Goal: Task Accomplishment & Management: Manage account settings

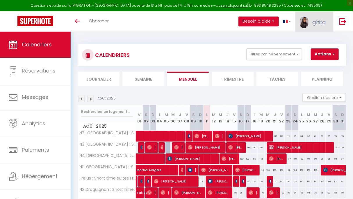
click at [315, 22] on span "ghita" at bounding box center [319, 22] width 14 height 7
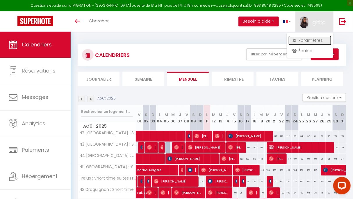
click at [304, 40] on link "Paramètres" at bounding box center [309, 40] width 43 height 10
select select "fr"
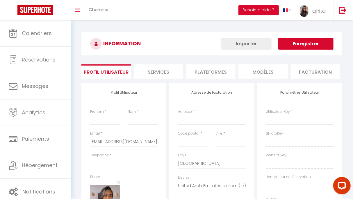
type input "ghita"
type input "vareille"
type input "0609154202"
type input "65, IMP DES RESTANQUES, chemin impair"
type input "83550"
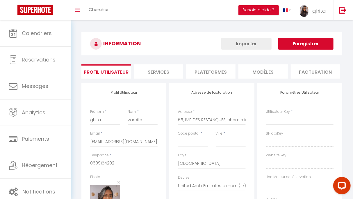
type input "VIDAUBAN"
select select "28"
type input "p2BFmmOYgppDcuvxibtpJnMwS"
type input "slWC8WfSqi2ySGxtDgEObB1sN"
type input "[URL][DOMAIN_NAME]"
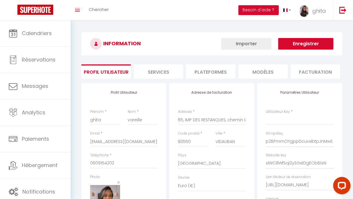
select select "fr"
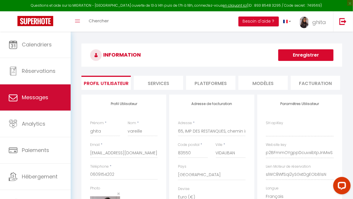
type input "p2BFmmOYgppDcuvxibtpJnMwS"
type input "slWC8WfSqi2ySGxtDgEObB1sN"
type input "[URL][DOMAIN_NAME]"
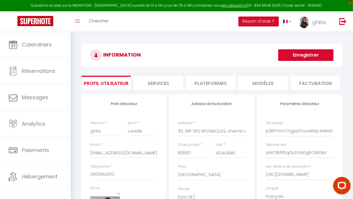
click at [223, 83] on li "Plateformes" at bounding box center [210, 83] width 49 height 14
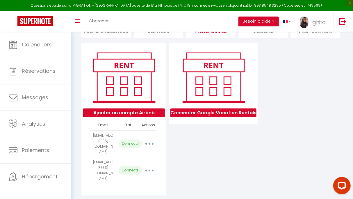
scroll to position [55, 0]
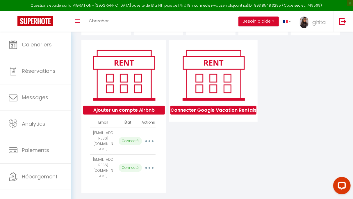
click at [148, 141] on button "button" at bounding box center [148, 141] width 15 height 11
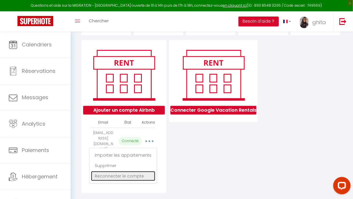
click at [128, 177] on link "Reconnecter le compte" at bounding box center [123, 176] width 64 height 10
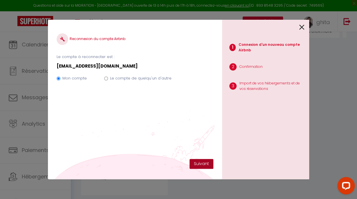
click at [201, 163] on button "Suivant" at bounding box center [202, 164] width 24 height 10
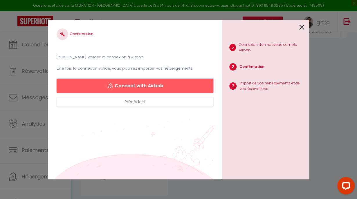
click at [170, 87] on button "Connect with Airbnb" at bounding box center [135, 86] width 157 height 14
click at [163, 85] on button "Connect with Airbnb" at bounding box center [135, 86] width 157 height 14
click at [303, 28] on icon at bounding box center [302, 27] width 5 height 9
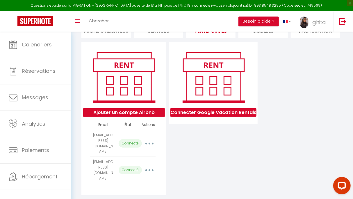
click at [148, 167] on button "button" at bounding box center [148, 170] width 15 height 11
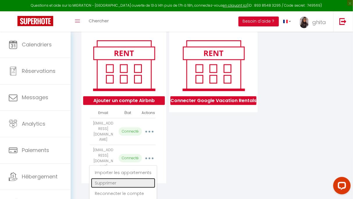
click at [118, 180] on link "Supprimer" at bounding box center [123, 183] width 64 height 10
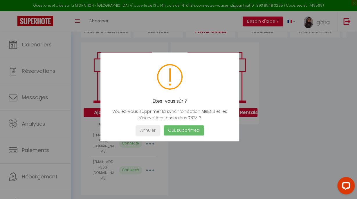
click at [195, 130] on button "Oui, supprimez!" at bounding box center [184, 131] width 40 height 10
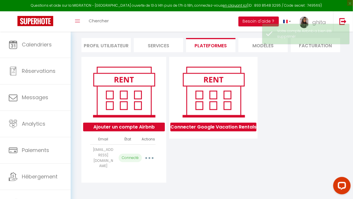
scroll to position [37, 0]
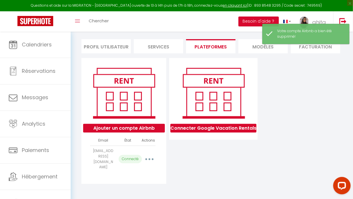
click at [151, 161] on button "button" at bounding box center [148, 159] width 15 height 11
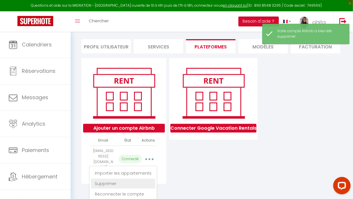
scroll to position [41, 0]
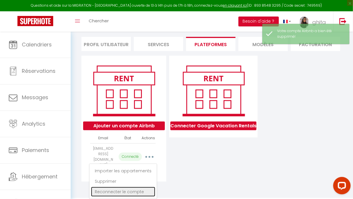
click at [132, 194] on link "Reconnecter le compte" at bounding box center [123, 192] width 64 height 10
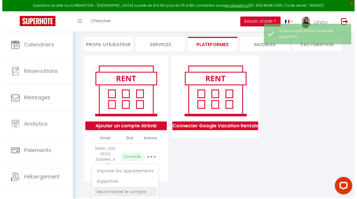
scroll to position [31, 0]
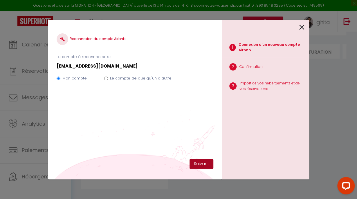
click at [200, 162] on button "Suivant" at bounding box center [202, 164] width 24 height 10
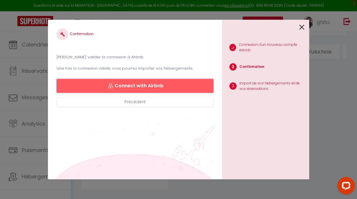
click at [148, 87] on button "Connect with Airbnb" at bounding box center [135, 86] width 157 height 14
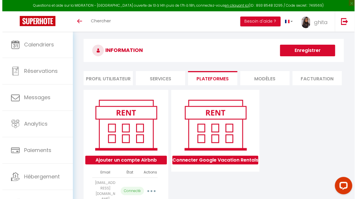
scroll to position [5, 0]
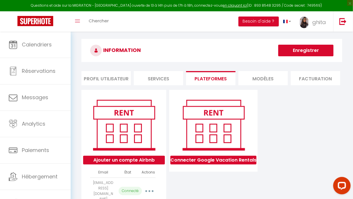
select select "44152"
select select "43337"
select select "43338"
select select "43874"
select select "69731"
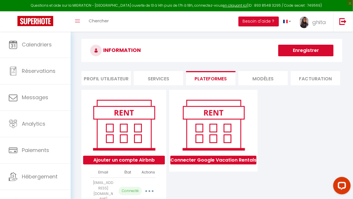
select select "69775"
select select
select select "63676"
select select "71366"
select select "72967"
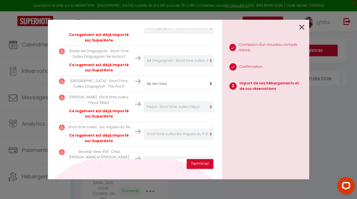
scroll to position [310, 0]
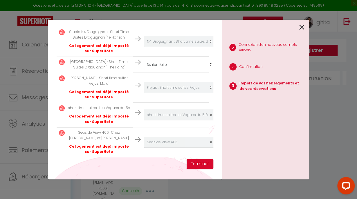
select select "69862"
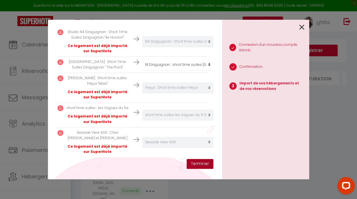
click at [198, 166] on button "Terminer" at bounding box center [200, 164] width 27 height 10
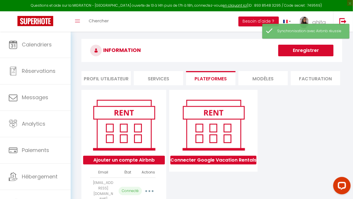
scroll to position [64, 0]
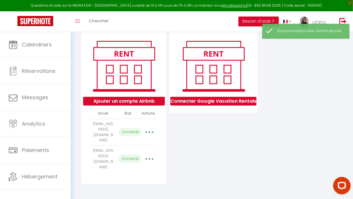
click at [149, 130] on button "button" at bounding box center [148, 132] width 15 height 11
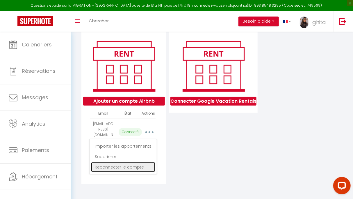
click at [126, 169] on link "Reconnecter le compte" at bounding box center [123, 167] width 64 height 10
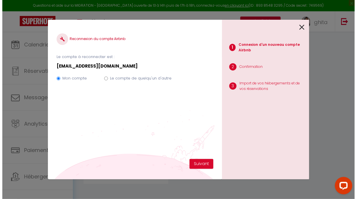
scroll to position [52, 0]
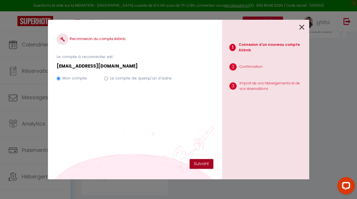
click at [209, 166] on button "Suivant" at bounding box center [202, 164] width 24 height 10
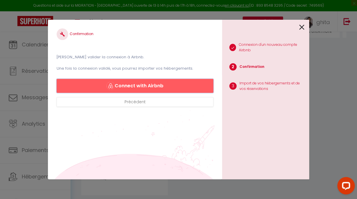
click at [153, 90] on button "Connect with Airbnb" at bounding box center [135, 86] width 157 height 14
click at [144, 83] on button "Connect with Airbnb" at bounding box center [135, 86] width 157 height 14
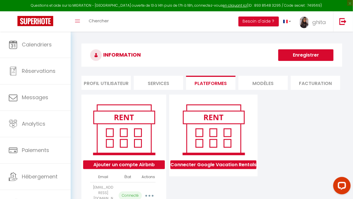
select select "44152"
select select "43337"
select select "43338"
select select "43874"
select select "69731"
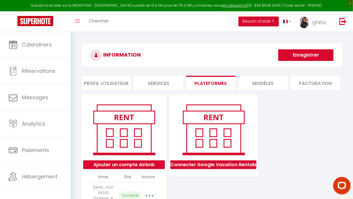
select select "69775"
select select
select select "63676"
select select "71366"
select select "72967"
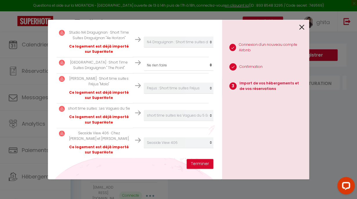
scroll to position [310, 0]
click at [87, 114] on p "Ce logement est déjà importé sur SuperHote" at bounding box center [99, 119] width 63 height 11
click at [100, 76] on p "Maia · Short time suites Fréjus "Maia"" at bounding box center [99, 81] width 63 height 11
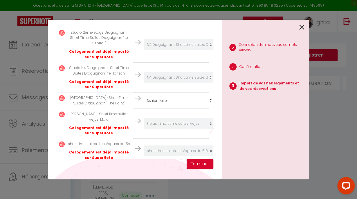
scroll to position [273, 0]
select select "69862"
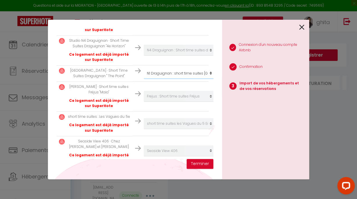
scroll to position [310, 0]
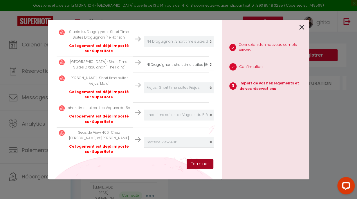
click at [203, 161] on button "Terminer" at bounding box center [200, 164] width 27 height 10
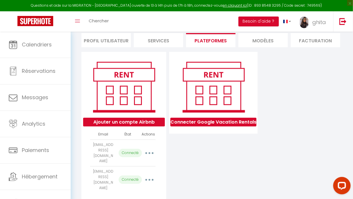
scroll to position [64, 0]
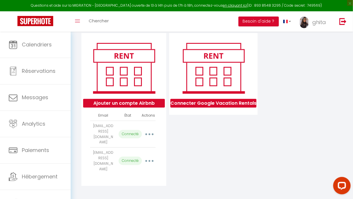
click at [151, 135] on button "button" at bounding box center [148, 134] width 15 height 11
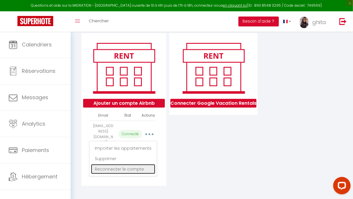
click at [135, 169] on div "INFORMATION Enregistrer Profil Utilisateur Services Plateformes MODÈLES Factura…" at bounding box center [212, 85] width 268 height 206
select select "44152"
select select "43337"
select select "43338"
select select "43874"
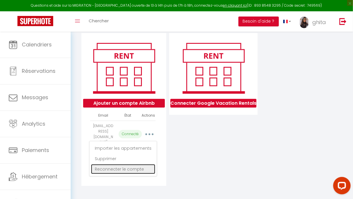
select select "69731"
select select "69775"
select select
select select "63676"
select select "71366"
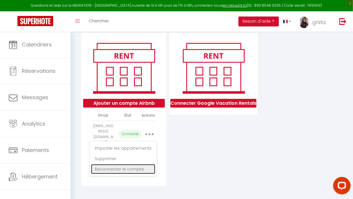
select select "72967"
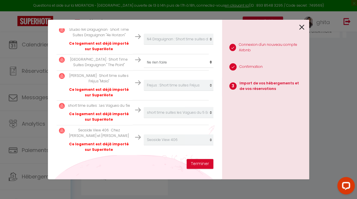
scroll to position [266, 0]
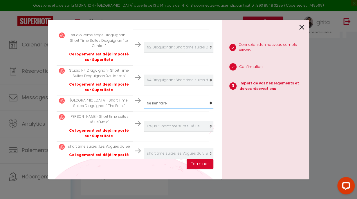
select select "69862"
click at [206, 164] on button "Terminer" at bounding box center [200, 164] width 27 height 10
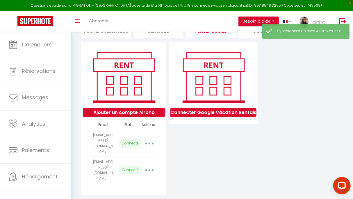
scroll to position [64, 0]
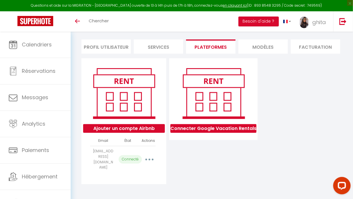
scroll to position [36, 0]
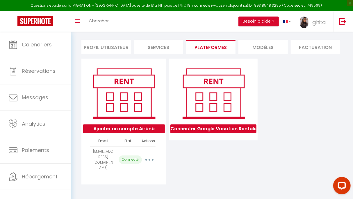
select select "44152"
select select "43337"
select select "43338"
select select "43874"
select select "69731"
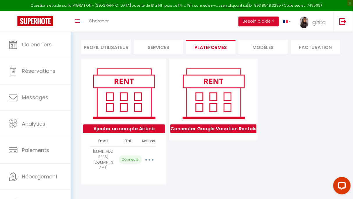
select select "69775"
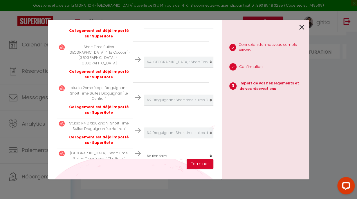
scroll to position [220, 0]
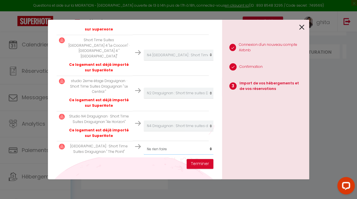
select select "69862"
click at [198, 165] on button "Terminer" at bounding box center [200, 164] width 27 height 10
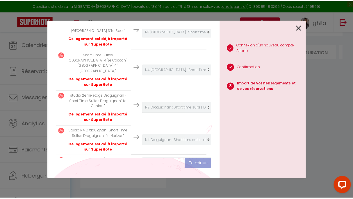
scroll to position [234, 0]
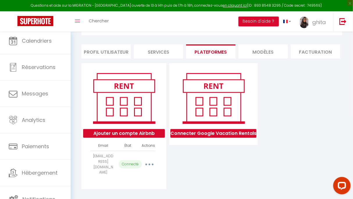
click at [151, 165] on button "button" at bounding box center [148, 164] width 15 height 11
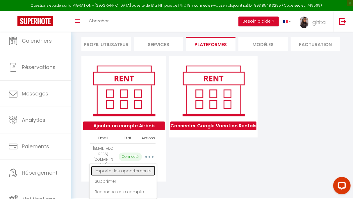
click at [144, 171] on link "Importer les appartements" at bounding box center [123, 171] width 64 height 10
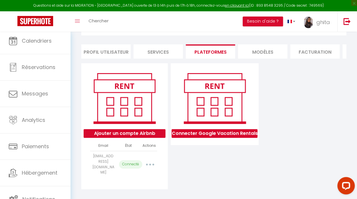
scroll to position [234, 0]
select select "44152"
select select "43337"
select select "43338"
select select "43874"
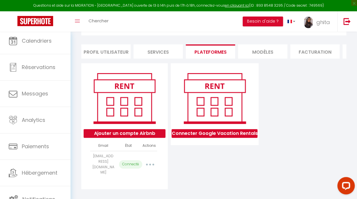
select select "69731"
select select "69775"
select select "69862"
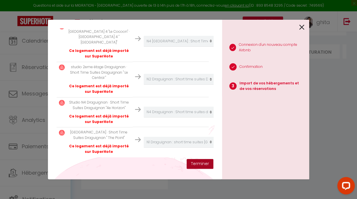
click at [201, 162] on button "Terminer" at bounding box center [200, 164] width 27 height 10
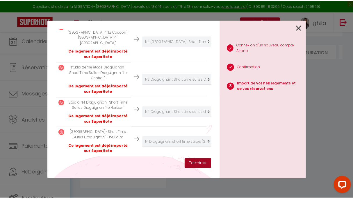
scroll to position [248, 0]
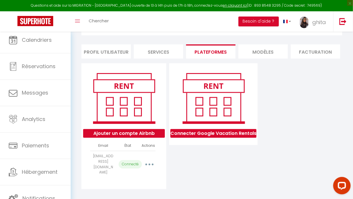
click at [148, 166] on button "button" at bounding box center [148, 164] width 15 height 11
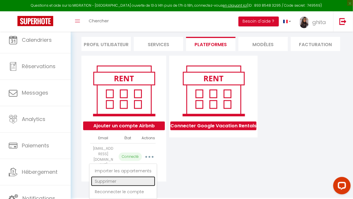
click at [114, 181] on link "Supprimer" at bounding box center [123, 182] width 64 height 10
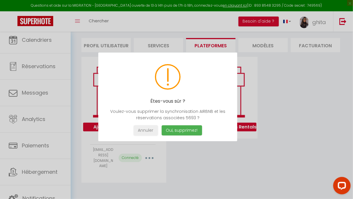
scroll to position [31, 0]
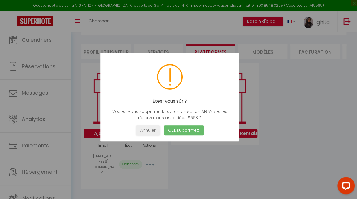
click at [188, 129] on button "Oui, supprimez!" at bounding box center [184, 131] width 40 height 10
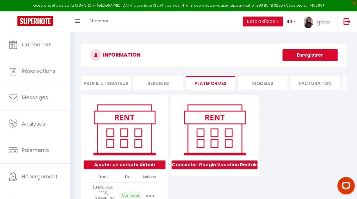
select select "44152"
select select "43337"
select select "43338"
select select "43874"
select select "69731"
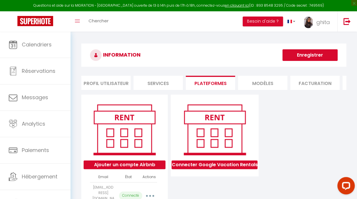
select select "69775"
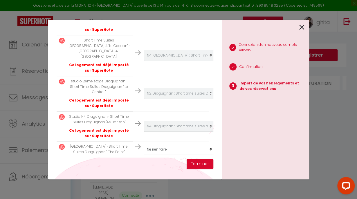
scroll to position [220, 0]
select select "69862"
click at [201, 162] on button "Terminer" at bounding box center [200, 164] width 27 height 10
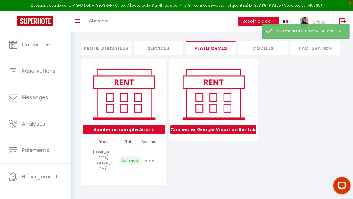
scroll to position [35, 0]
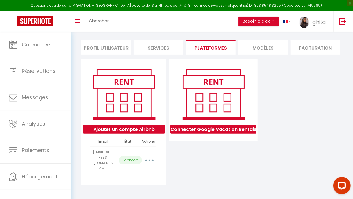
click at [149, 161] on button "button" at bounding box center [148, 160] width 15 height 11
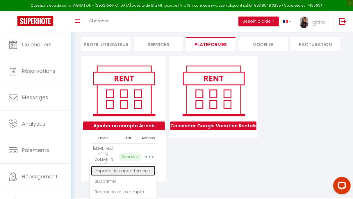
click at [127, 170] on link "Importer les appartements" at bounding box center [123, 171] width 64 height 10
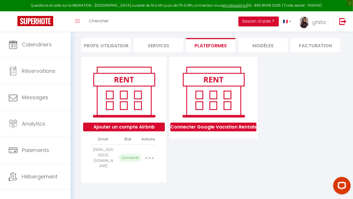
scroll to position [37, 0]
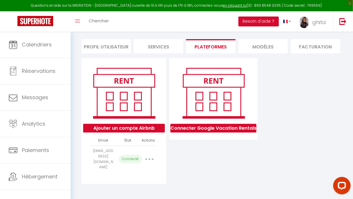
select select "44152"
select select "43337"
select select "43338"
select select "43874"
select select "69731"
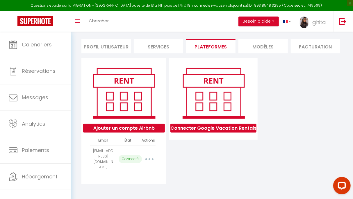
select select "69775"
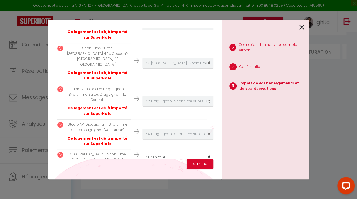
scroll to position [211, 1]
select select "69862"
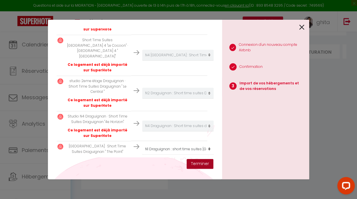
click at [201, 166] on button "Terminer" at bounding box center [200, 164] width 27 height 10
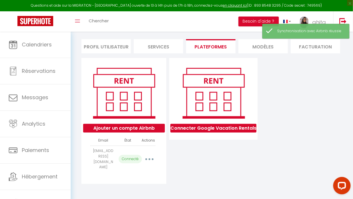
scroll to position [36, 0]
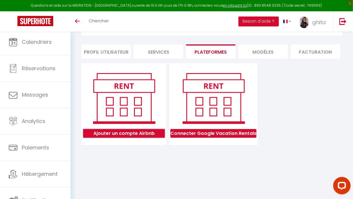
click at [143, 135] on button "Ajouter un compte Airbnb" at bounding box center [124, 133] width 82 height 9
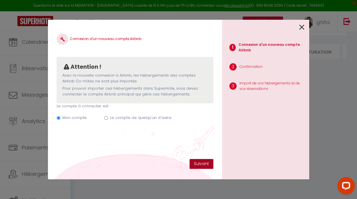
click at [196, 162] on button "Suivant" at bounding box center [202, 164] width 24 height 10
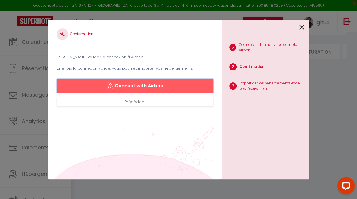
click at [153, 86] on button "Connect with Airbnb" at bounding box center [135, 86] width 157 height 14
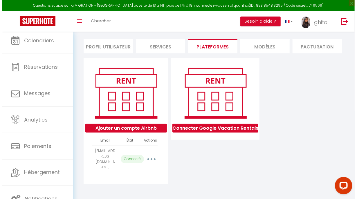
scroll to position [31, 0]
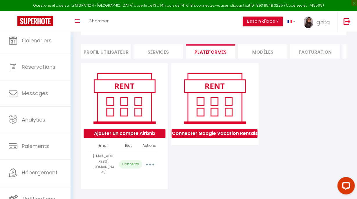
click at [151, 159] on div "INFORMATION Enregistrer Profil Utilisateur Services Plateformes MODÈLES Factura…" at bounding box center [214, 101] width 273 height 179
select select
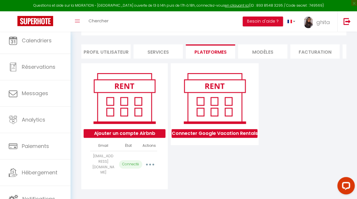
select select
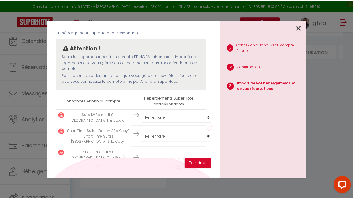
scroll to position [37, 0]
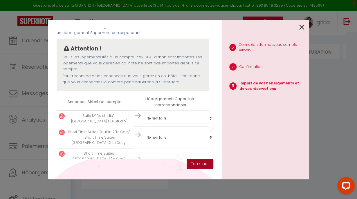
click at [203, 168] on button "Terminer" at bounding box center [200, 164] width 27 height 10
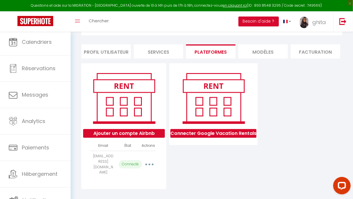
click at [152, 163] on button "button" at bounding box center [148, 164] width 15 height 11
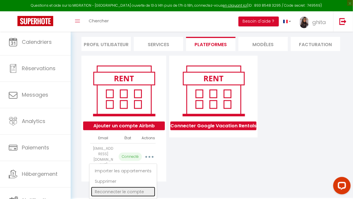
click at [130, 193] on link "Reconnecter le compte" at bounding box center [123, 192] width 64 height 10
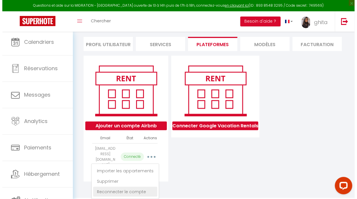
scroll to position [0, 0]
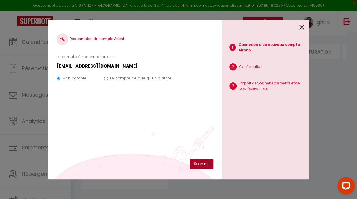
click at [205, 163] on button "Suivant" at bounding box center [202, 164] width 24 height 10
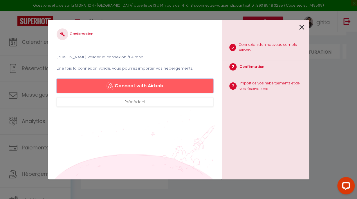
click at [139, 84] on button "Connect with Airbnb" at bounding box center [135, 86] width 157 height 14
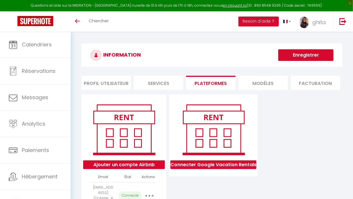
scroll to position [37, 0]
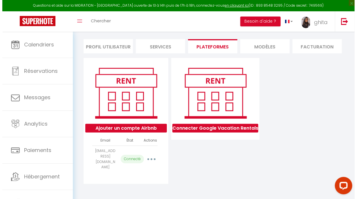
scroll to position [31, 0]
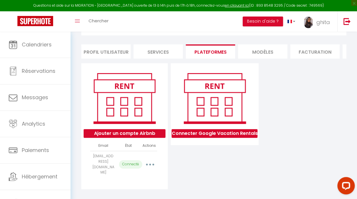
select select
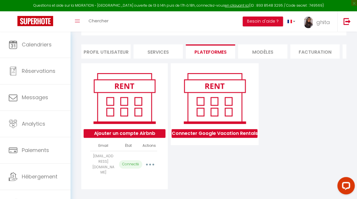
select select
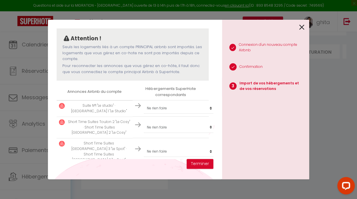
scroll to position [48, 0]
click at [194, 108] on select "Créer un nouveau hébergement Ne rien faire Seaside View 406 [GEOGRAPHIC_DATA] :…" at bounding box center [179, 108] width 71 height 11
select select "44152"
click at [144, 103] on select "Créer un nouveau hébergement Ne rien faire Seaside View 406 [GEOGRAPHIC_DATA] :…" at bounding box center [179, 108] width 71 height 11
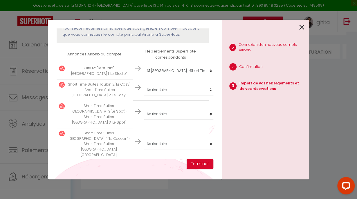
scroll to position [88, 0]
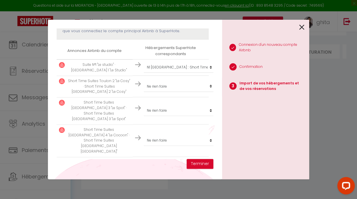
click at [178, 92] on td "Créer un nouveau hébergement Ne rien faire Seaside View 406 [GEOGRAPHIC_DATA] :…" at bounding box center [171, 87] width 76 height 22
click at [170, 73] on select "Créer un nouveau hébergement Ne rien faire Seaside View 406 [GEOGRAPHIC_DATA] :…" at bounding box center [179, 67] width 71 height 11
select select "43337"
click at [144, 73] on select "Créer un nouveau hébergement Ne rien faire Seaside View 406 [GEOGRAPHIC_DATA] :…" at bounding box center [179, 67] width 71 height 11
click at [168, 73] on select "Créer un nouveau hébergement Ne rien faire Seaside View 406 [GEOGRAPHIC_DATA] :…" at bounding box center [179, 67] width 71 height 11
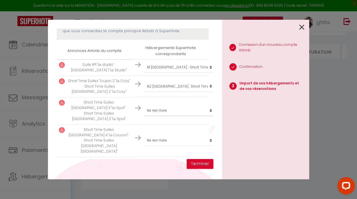
select select "43338"
click at [144, 73] on select "Créer un nouveau hébergement Ne rien faire Seaside View 406 [GEOGRAPHIC_DATA] :…" at bounding box center [179, 67] width 71 height 11
click at [162, 73] on select "Créer un nouveau hébergement Ne rien faire Seaside View 406 [GEOGRAPHIC_DATA] :…" at bounding box center [179, 67] width 71 height 11
select select "43874"
click at [144, 73] on select "Créer un nouveau hébergement Ne rien faire Seaside View 406 [GEOGRAPHIC_DATA] :…" at bounding box center [179, 67] width 71 height 11
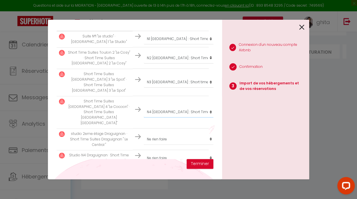
scroll to position [137, 0]
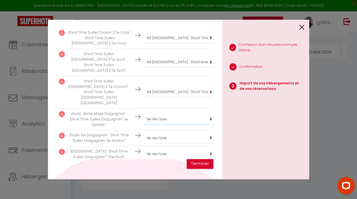
click at [177, 24] on select "Créer un nouveau hébergement Ne rien faire Seaside View 406 [GEOGRAPHIC_DATA] :…" at bounding box center [179, 18] width 71 height 11
select select "69731"
click at [144, 24] on select "Créer un nouveau hébergement Ne rien faire Seaside View 406 [GEOGRAPHIC_DATA] :…" at bounding box center [179, 18] width 71 height 11
click at [166, 24] on select "Créer un nouveau hébergement Ne rien faire Seaside View 406 [GEOGRAPHIC_DATA] :…" at bounding box center [179, 18] width 71 height 11
select select "69775"
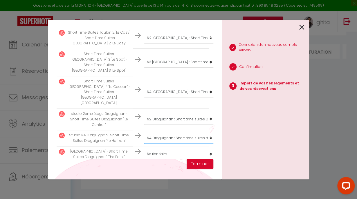
click at [144, 24] on select "Créer un nouveau hébergement Ne rien faire Seaside View 406 [GEOGRAPHIC_DATA] :…" at bounding box center [179, 18] width 71 height 11
click at [169, 24] on select "Créer un nouveau hébergement Ne rien faire Seaside View 406 [GEOGRAPHIC_DATA] :…" at bounding box center [179, 18] width 71 height 11
select select "69862"
click at [144, 24] on select "Créer un nouveau hébergement Ne rien faire Seaside View 406 [GEOGRAPHIC_DATA] :…" at bounding box center [179, 18] width 71 height 11
click at [201, 161] on button "Terminer" at bounding box center [200, 164] width 27 height 10
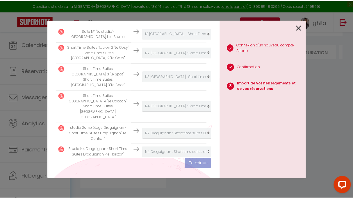
scroll to position [151, 0]
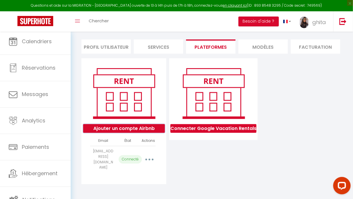
click at [137, 133] on button "Ajouter un compte Airbnb" at bounding box center [124, 128] width 82 height 9
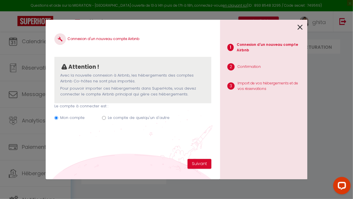
scroll to position [31, 0]
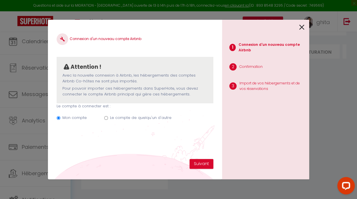
click at [105, 117] on input "Le compte de quelqu'un d'autre" at bounding box center [106, 118] width 4 height 4
radio input "true"
radio input "false"
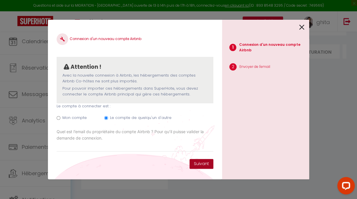
click at [213, 162] on button "Suivant" at bounding box center [202, 164] width 24 height 10
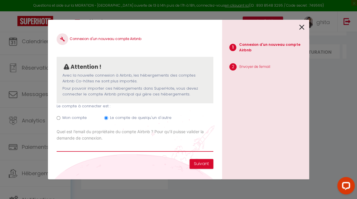
click at [104, 147] on input "Email connexion Airbnb" at bounding box center [135, 146] width 157 height 10
type input "[EMAIL_ADDRESS][DOMAIN_NAME]"
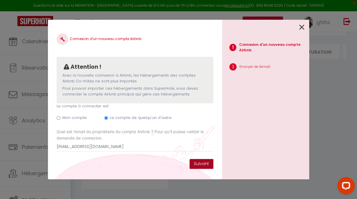
click at [200, 164] on button "Suivant" at bounding box center [202, 164] width 24 height 10
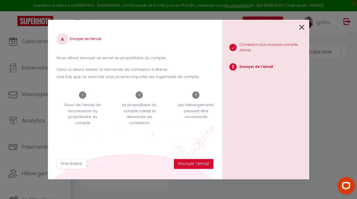
click at [303, 25] on icon at bounding box center [302, 27] width 5 height 9
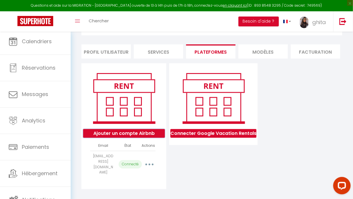
click at [129, 138] on button "Ajouter un compte Airbnb" at bounding box center [124, 133] width 82 height 9
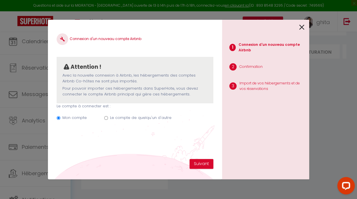
click at [105, 117] on input "Le compte de quelqu'un d'autre" at bounding box center [106, 118] width 4 height 4
radio input "true"
radio input "false"
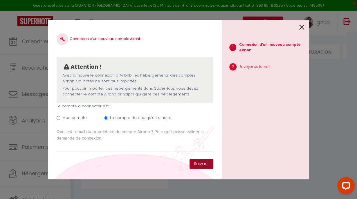
click at [196, 164] on button "Suivant" at bounding box center [202, 164] width 24 height 10
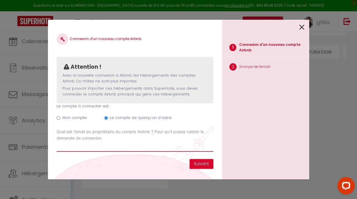
click at [138, 145] on input "Email connexion Airbnb" at bounding box center [135, 146] width 157 height 10
type input "[EMAIL_ADDRESS][DOMAIN_NAME]"
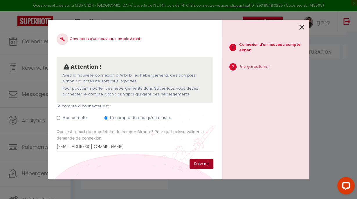
click at [201, 163] on button "Suivant" at bounding box center [202, 164] width 24 height 10
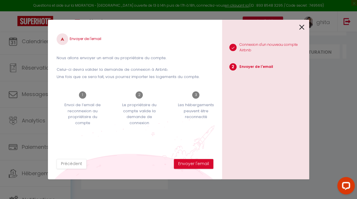
click at [144, 149] on div "Envoyer de l'email Nous allons envoyer un email au propriétaire du compte. Celu…" at bounding box center [135, 93] width 157 height 131
click at [106, 150] on div "Envoyer de l'email Nous allons envoyer un email au propriétaire du compte. Celu…" at bounding box center [135, 93] width 157 height 131
click at [199, 165] on button "Envoyer l'email" at bounding box center [194, 164] width 40 height 10
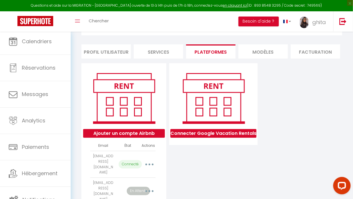
scroll to position [64, 0]
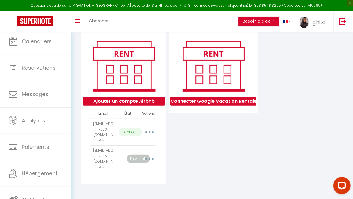
click at [153, 159] on button "button" at bounding box center [148, 159] width 15 height 11
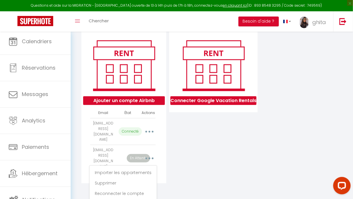
scroll to position [65, 0]
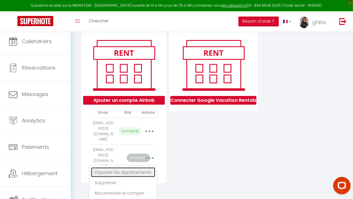
click at [126, 169] on link "Importer les appartements" at bounding box center [123, 173] width 64 height 10
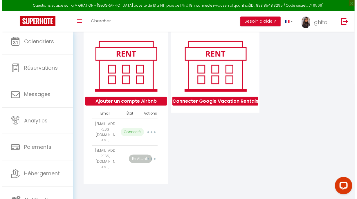
scroll to position [52, 0]
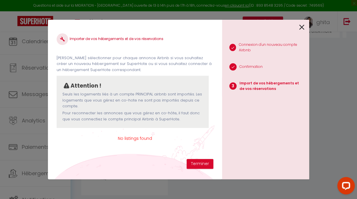
click at [303, 26] on icon at bounding box center [302, 27] width 5 height 9
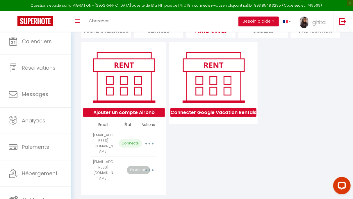
click at [151, 143] on button "button" at bounding box center [148, 143] width 15 height 11
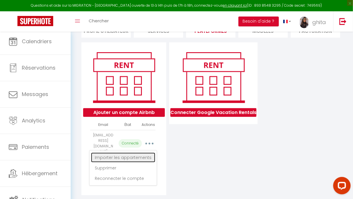
click at [135, 162] on link "Importer les appartements" at bounding box center [123, 158] width 64 height 10
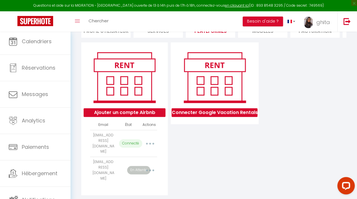
select select "44152"
select select "43337"
select select "43338"
select select "43874"
select select "69731"
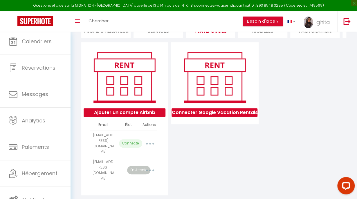
select select "69775"
select select "69862"
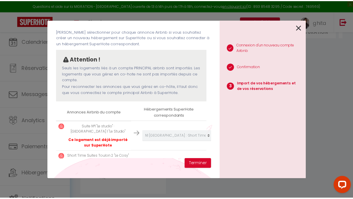
scroll to position [26, 0]
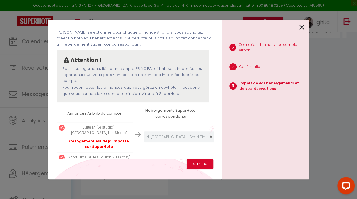
click at [301, 26] on icon at bounding box center [302, 27] width 5 height 9
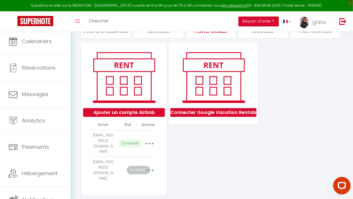
click at [151, 170] on button "button" at bounding box center [148, 170] width 15 height 11
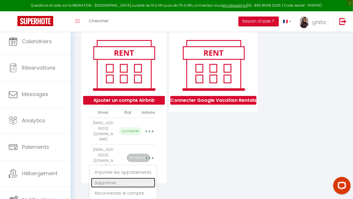
click at [105, 178] on link "Supprimer" at bounding box center [123, 183] width 64 height 10
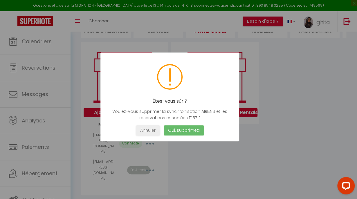
click at [194, 129] on button "Oui, supprimez!" at bounding box center [184, 131] width 40 height 10
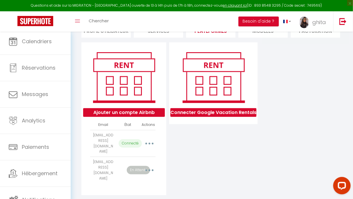
scroll to position [37, 0]
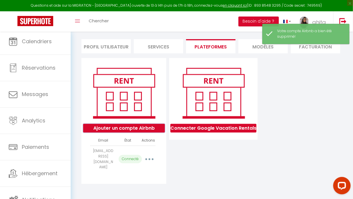
click at [136, 129] on button "Ajouter un compte Airbnb" at bounding box center [124, 128] width 82 height 9
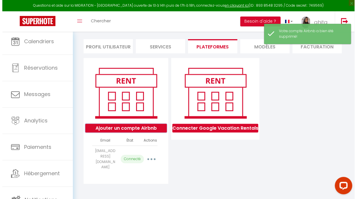
scroll to position [31, 0]
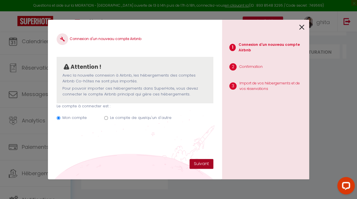
click at [207, 161] on button "Suivant" at bounding box center [202, 164] width 24 height 10
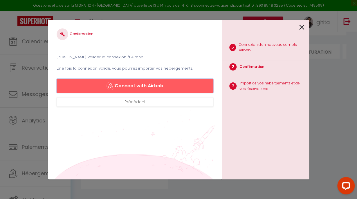
click at [148, 84] on button "Connect with Airbnb" at bounding box center [135, 86] width 157 height 14
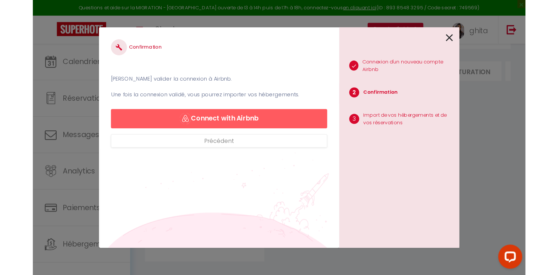
scroll to position [32, 0]
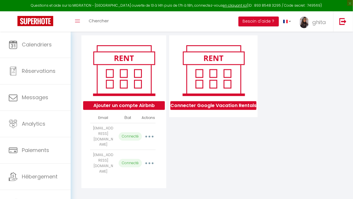
select select
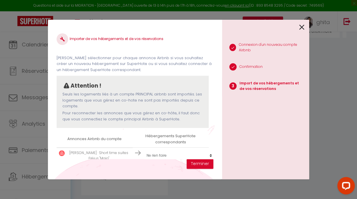
scroll to position [45, 0]
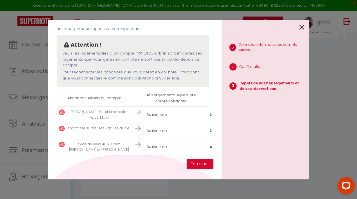
click at [178, 110] on select "Créer un nouveau hébergement Ne rien faire Seaside View 406 [GEOGRAPHIC_DATA] :…" at bounding box center [179, 114] width 71 height 11
select select "63676"
click at [144, 109] on select "Créer un nouveau hébergement Ne rien faire Seaside View 406 [GEOGRAPHIC_DATA] :…" at bounding box center [179, 114] width 71 height 11
click at [158, 120] on select "Créer un nouveau hébergement Ne rien faire Seaside View 406 [GEOGRAPHIC_DATA] :…" at bounding box center [179, 114] width 71 height 11
select select "71366"
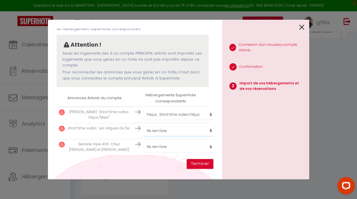
click at [144, 120] on select "Créer un nouveau hébergement Ne rien faire Seaside View 406 [GEOGRAPHIC_DATA] :…" at bounding box center [179, 114] width 71 height 11
click at [168, 120] on select "Créer un nouveau hébergement Ne rien faire Seaside View 406 [GEOGRAPHIC_DATA] :…" at bounding box center [179, 114] width 71 height 11
select select "72967"
click at [144, 120] on select "Créer un nouveau hébergement Ne rien faire Seaside View 406 [GEOGRAPHIC_DATA] :…" at bounding box center [179, 114] width 71 height 11
click at [199, 162] on button "Terminer" at bounding box center [200, 164] width 27 height 10
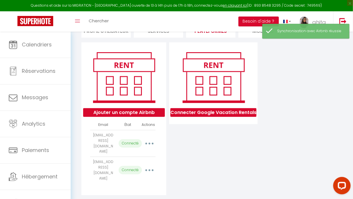
click at [150, 168] on button "button" at bounding box center [148, 170] width 15 height 11
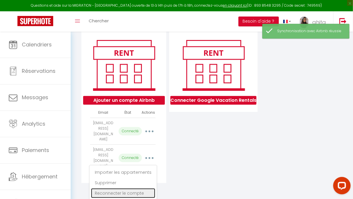
click at [129, 192] on link "Reconnecter le compte" at bounding box center [123, 194] width 64 height 10
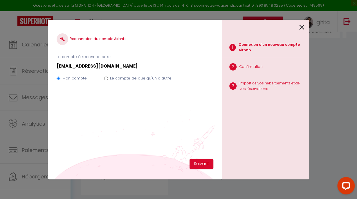
click at [306, 27] on div "1 Connexion d'un nouveau compte Airbnb 2 Confirmation 3 Import de vos hébergeme…" at bounding box center [265, 100] width 87 height 160
click at [302, 26] on icon at bounding box center [302, 27] width 5 height 9
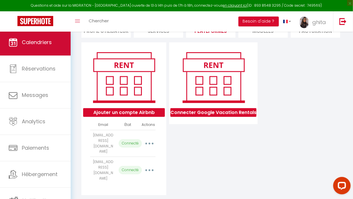
click at [33, 36] on link "Calendriers" at bounding box center [35, 42] width 71 height 26
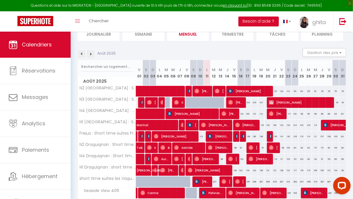
scroll to position [73, 0]
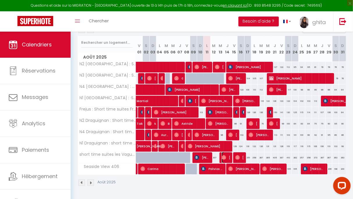
click at [223, 152] on span "[PERSON_NAME]" at bounding box center [225, 157] width 9 height 11
select select "OK"
select select "0"
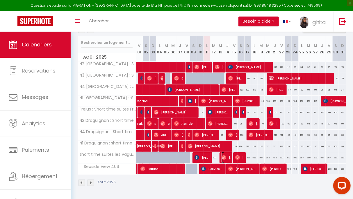
select select "1"
select select
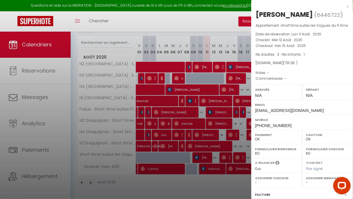
click at [39, 18] on div at bounding box center [176, 99] width 353 height 199
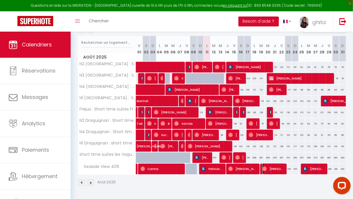
click at [270, 167] on span "[PERSON_NAME]" at bounding box center [273, 169] width 22 height 11
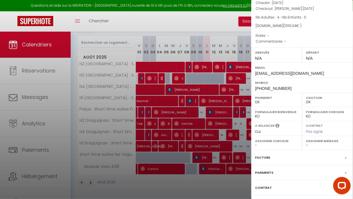
scroll to position [36, 0]
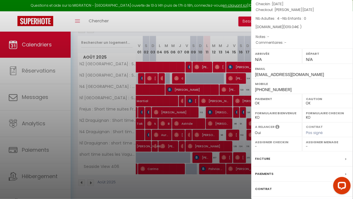
click at [220, 24] on div at bounding box center [176, 99] width 353 height 199
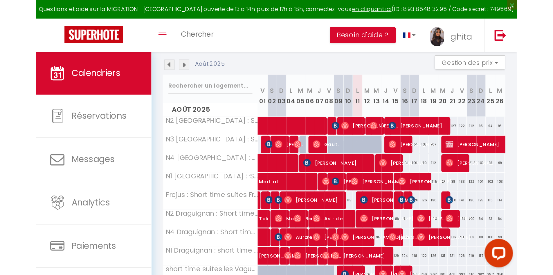
scroll to position [32, 0]
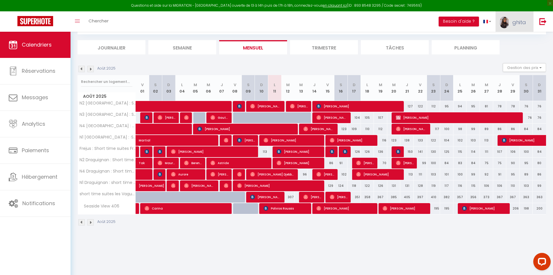
click at [352, 28] on link "ghita" at bounding box center [515, 21] width 38 height 20
click at [352, 36] on link "Paramètres" at bounding box center [510, 40] width 43 height 10
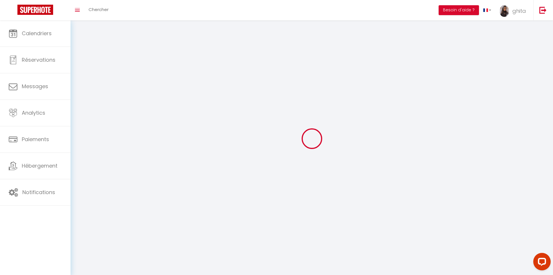
type input "ghita"
type input "vareille"
type input "0609154202"
type input "65, IMP DES RESTANQUES, chemin impair"
type input "83550"
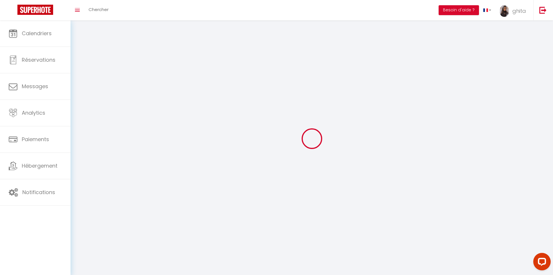
type input "VIDAUBAN"
type input "p2BFmmOYgppDcuvxibtpJnMwS"
type input "slWC8WfSqi2ySGxtDgEObB1sN"
type input "[URL][DOMAIN_NAME]"
select select "28"
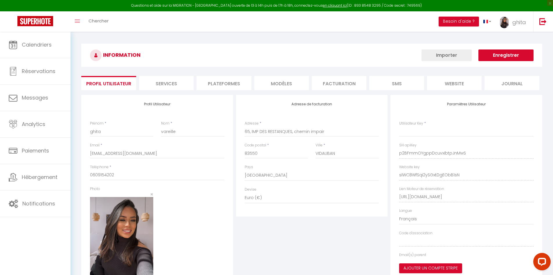
type input "p2BFmmOYgppDcuvxibtpJnMwS"
type input "slWC8WfSqi2ySGxtDgEObB1sN"
type input "[URL][DOMAIN_NAME]"
select select "fr"
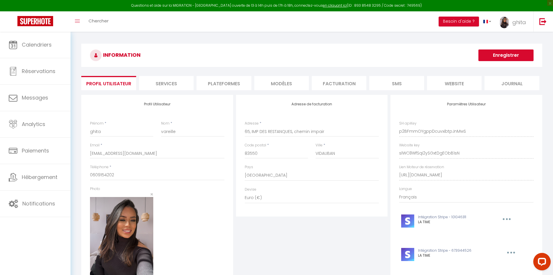
click at [224, 80] on li "Plateformes" at bounding box center [224, 83] width 55 height 14
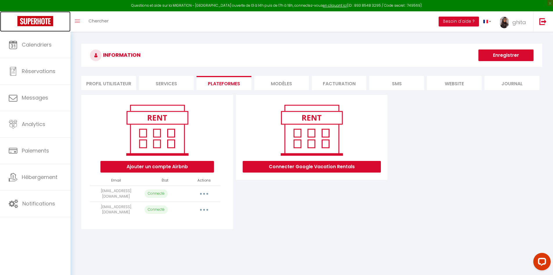
click at [36, 22] on img at bounding box center [35, 21] width 36 height 10
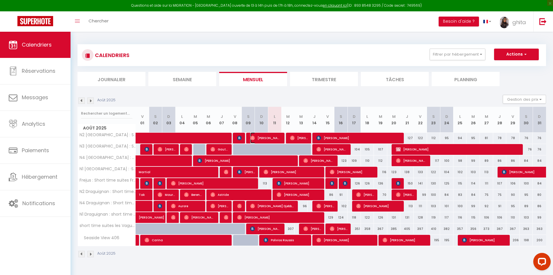
click at [277, 137] on span "[PERSON_NAME]" at bounding box center [265, 137] width 31 height 11
select select "OK"
select select "0"
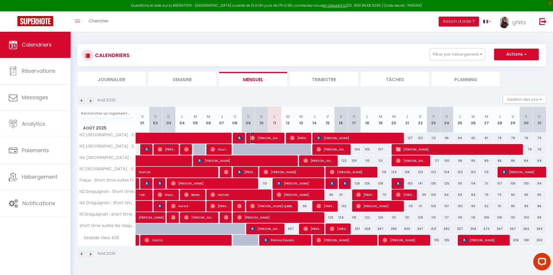
select select "1"
select select
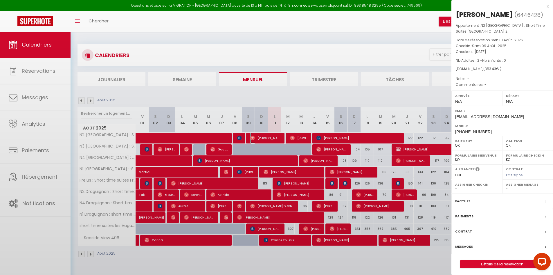
select select "28693"
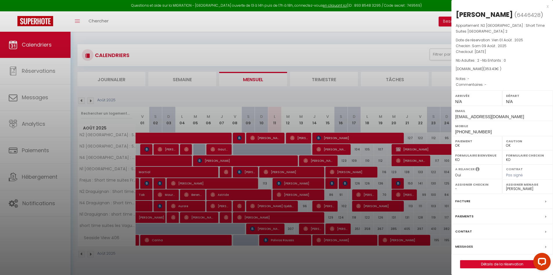
click at [352, 199] on label "Messages" at bounding box center [465, 246] width 18 height 6
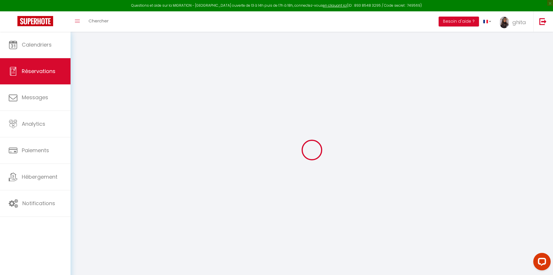
select select
checkbox input "false"
select select
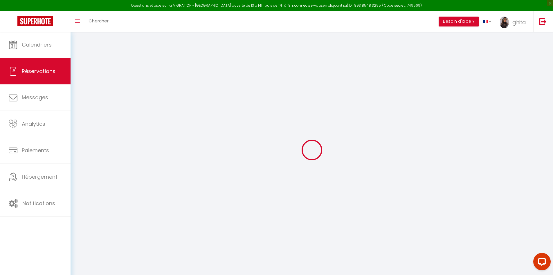
select select
checkbox input "false"
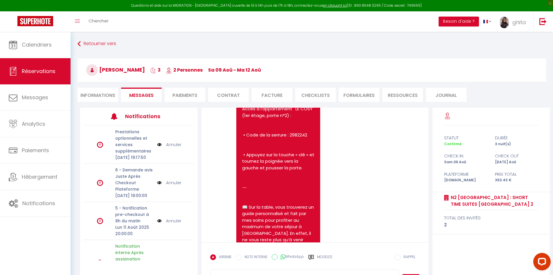
scroll to position [835, 0]
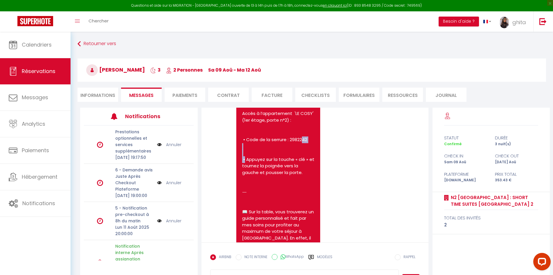
drag, startPoint x: 290, startPoint y: 205, endPoint x: 311, endPoint y: 203, distance: 21.4
click at [311, 199] on pre "Bonjour Johann, Je suis Ghita de l'appartement 'Short Time Suites Toulon Centre…" at bounding box center [278, 247] width 72 height 915
copy pre "2982242"
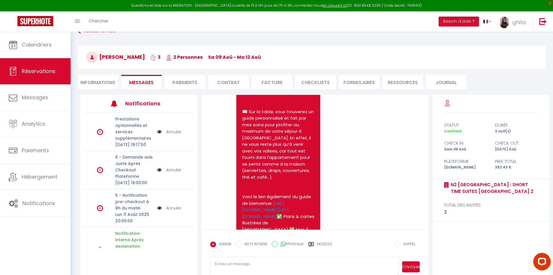
scroll to position [32, 0]
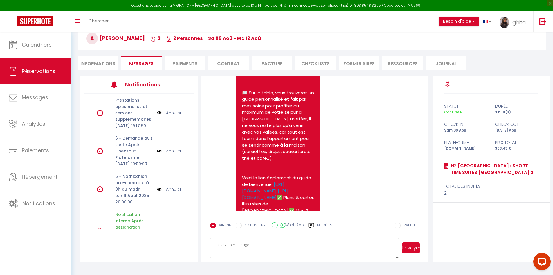
paste textarea "2982242"
type textarea "2982242"
click at [352, 199] on button "Envoyer" at bounding box center [411, 247] width 18 height 11
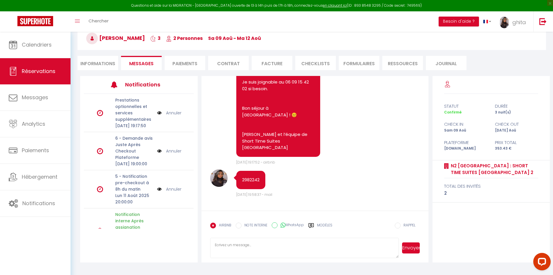
scroll to position [3860, 0]
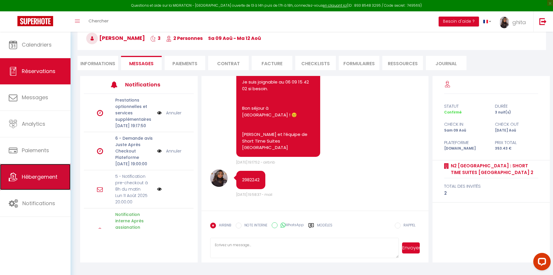
click at [39, 172] on link "Hébergement" at bounding box center [35, 177] width 71 height 26
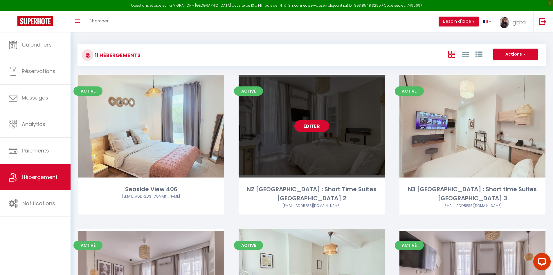
click at [314, 129] on link "Editer" at bounding box center [312, 126] width 35 height 12
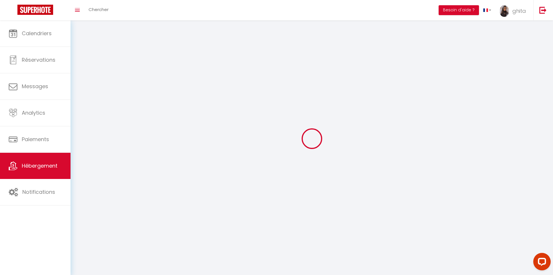
select select
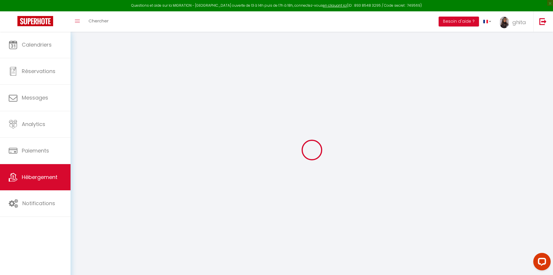
select select "SuperCheckin"
type input "romain.labesque86@outlook.fr"
checkbox input "true"
select select
select select "2"
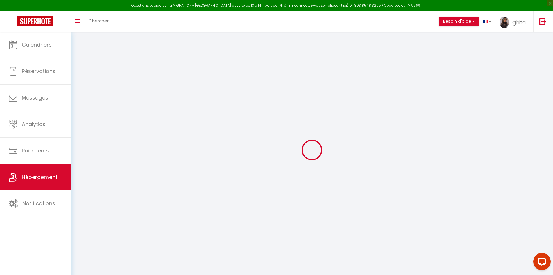
select select "2"
checkbox input "true"
checkbox input "false"
checkbox input "true"
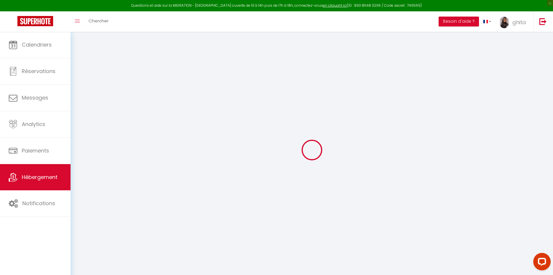
checkbox input "true"
checkbox input "false"
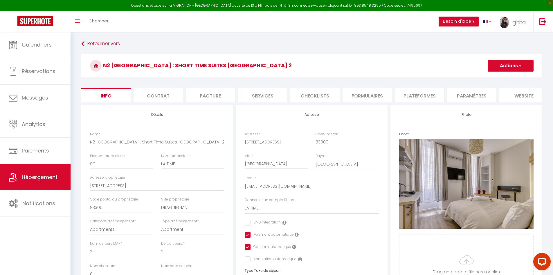
checkbox input "false"
checkbox input "true"
checkbox input "false"
click at [268, 95] on li "Services" at bounding box center [262, 95] width 49 height 14
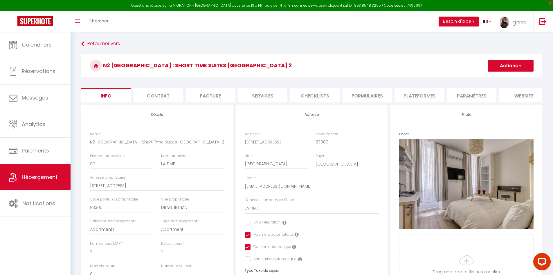
checkbox input "true"
checkbox input "false"
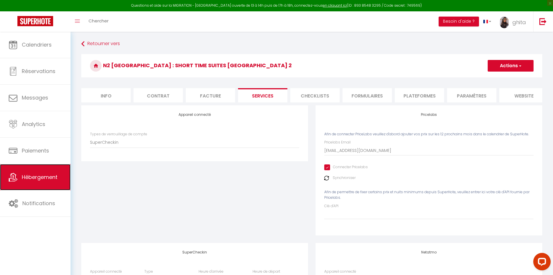
click at [38, 180] on span "Hébergement" at bounding box center [40, 176] width 36 height 7
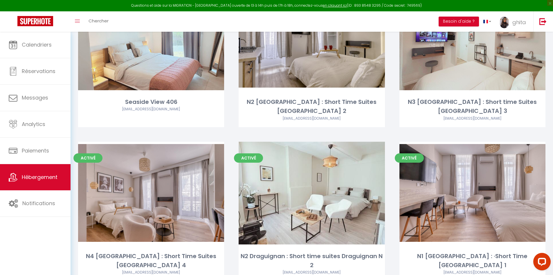
scroll to position [203, 0]
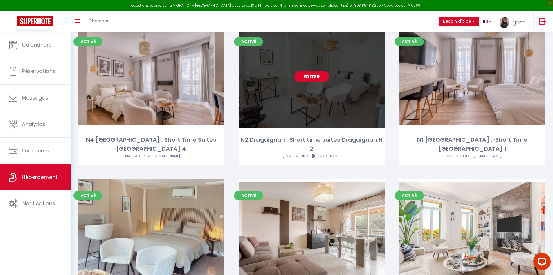
click at [321, 71] on link "Editer" at bounding box center [312, 77] width 35 height 12
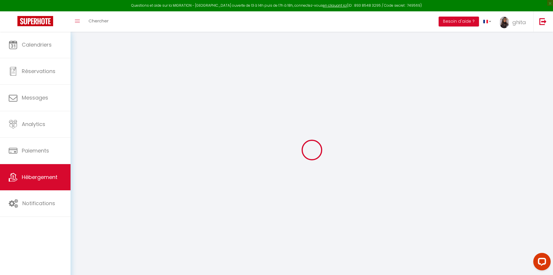
select select "2"
checkbox input "true"
checkbox input "false"
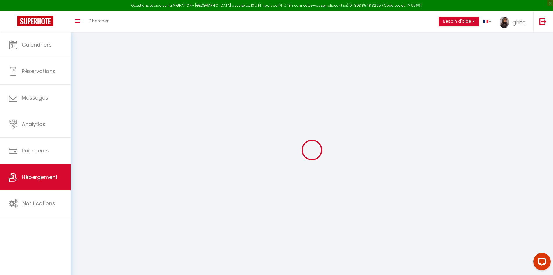
checkbox input "true"
checkbox input "false"
checkbox input "true"
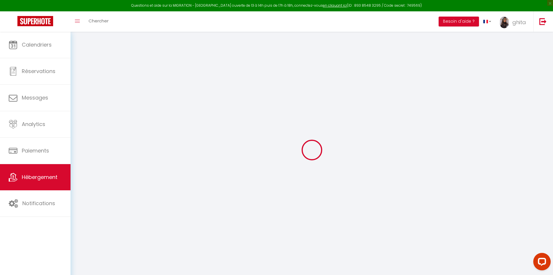
checkbox input "true"
checkbox input "false"
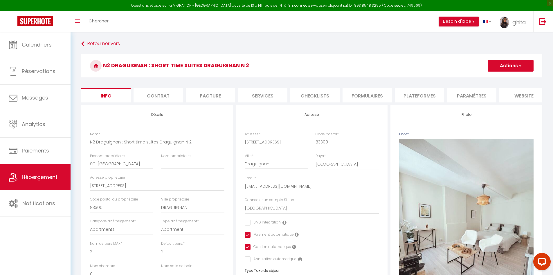
click at [264, 95] on li "Services" at bounding box center [262, 95] width 49 height 14
checkbox input "true"
checkbox input "false"
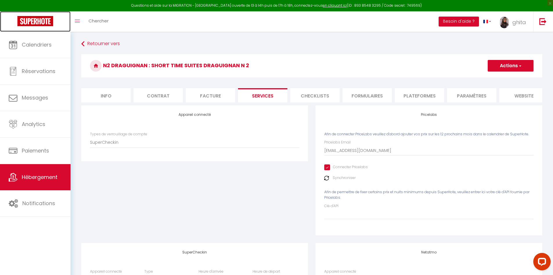
click at [38, 19] on img at bounding box center [35, 21] width 36 height 10
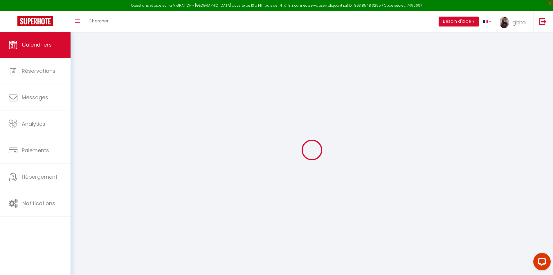
select select
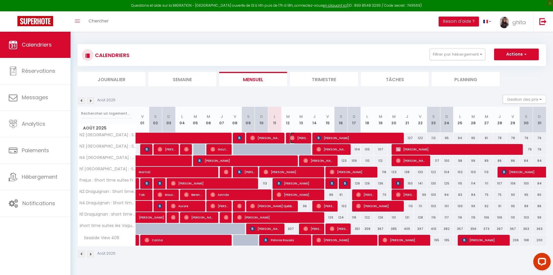
click at [296, 136] on span "[PERSON_NAME]" at bounding box center [299, 137] width 18 height 11
select select "OK"
select select "0"
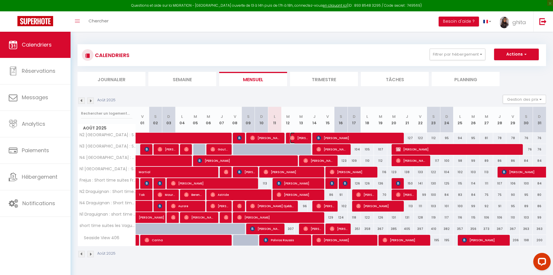
select select "1"
select select
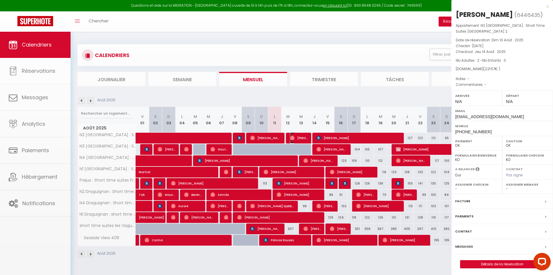
select select "28693"
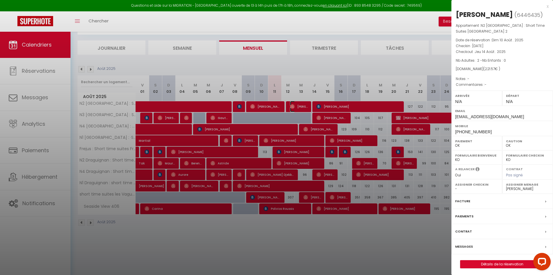
scroll to position [32, 0]
click at [300, 199] on div at bounding box center [276, 137] width 553 height 275
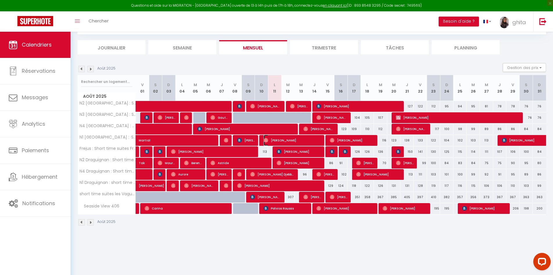
click at [294, 139] on span "[PERSON_NAME]" at bounding box center [293, 140] width 58 height 11
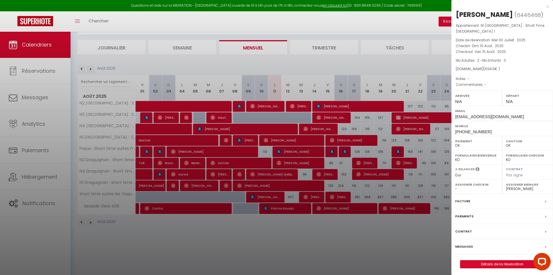
click at [352, 199] on label "Messages" at bounding box center [465, 246] width 18 height 6
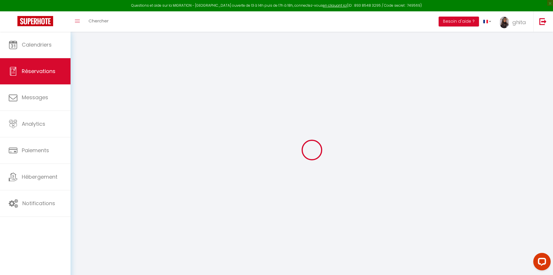
select select
checkbox input "false"
select select
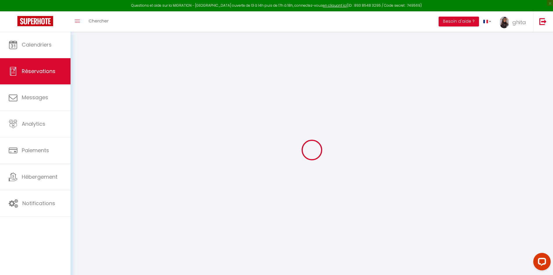
select select
checkbox input "false"
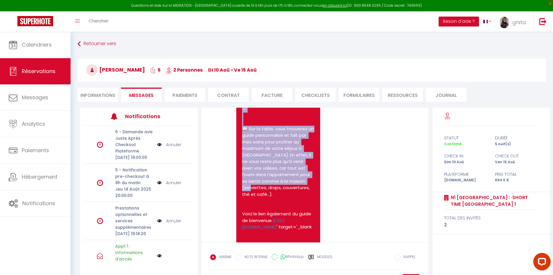
scroll to position [936, 0]
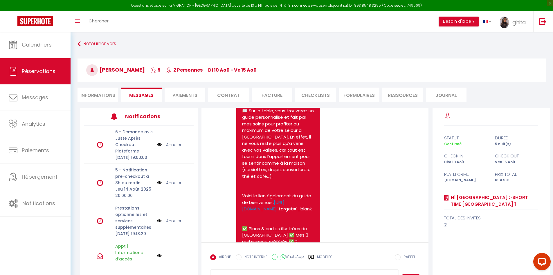
drag, startPoint x: 243, startPoint y: 132, endPoint x: 309, endPoint y: 144, distance: 67.4
click at [309, 144] on pre "Bonjour Coralie, Je suis Ghita de l'appartement 'Short Time Suites Toulon Centr…" at bounding box center [278, 150] width 72 height 922
copy pre "ccès à l’immeuble : • Se rendre au 27 Rue Gimelli 83000 Toulon - https://maps.a…"
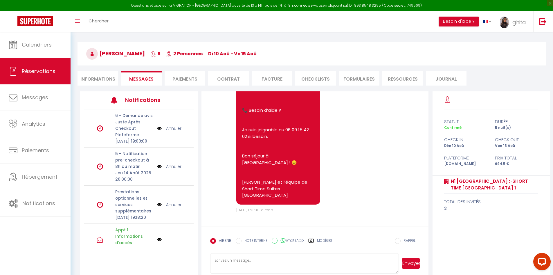
scroll to position [32, 0]
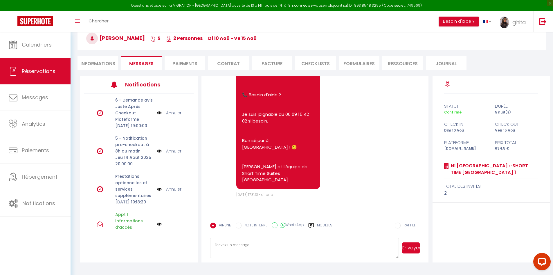
click at [246, 199] on textarea at bounding box center [304, 247] width 189 height 20
paste textarea "Accès à l’immeuble : • Se rendre au 27 Rue Gimelli 83000 Toulon - https://maps.…"
type textarea "Accès à l’immeuble : • Se rendre au 27 Rue Gimelli 83000 Toulon - https://maps.…"
click at [352, 199] on button "Envoyer" at bounding box center [411, 247] width 18 height 11
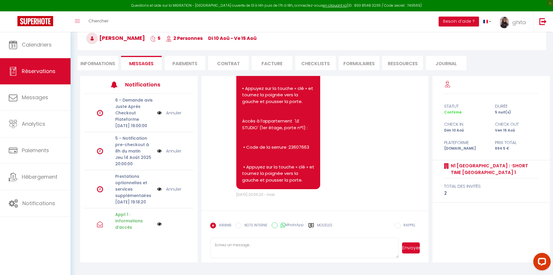
scroll to position [3062, 0]
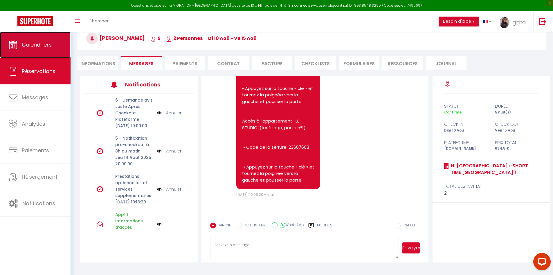
click at [41, 42] on span "Calendriers" at bounding box center [37, 44] width 30 height 7
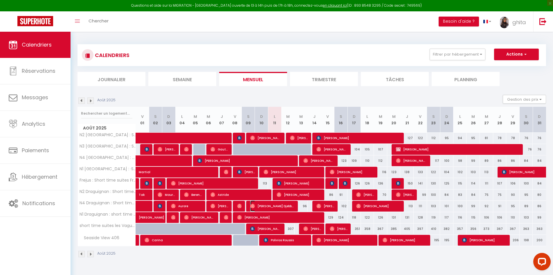
click at [279, 199] on span "[PERSON_NAME] Djebbour" at bounding box center [272, 205] width 44 height 11
select select "OK"
select select "0"
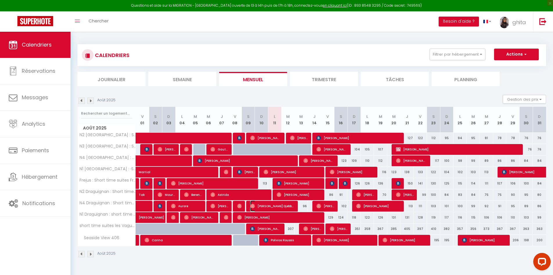
select select "1"
select select
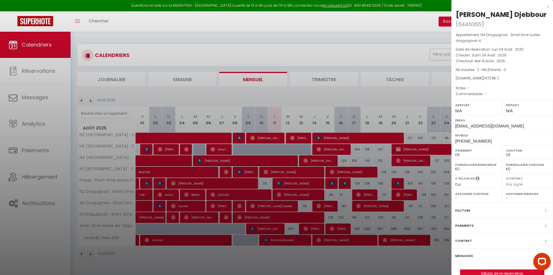
click at [352, 199] on label "Messages" at bounding box center [465, 255] width 18 height 6
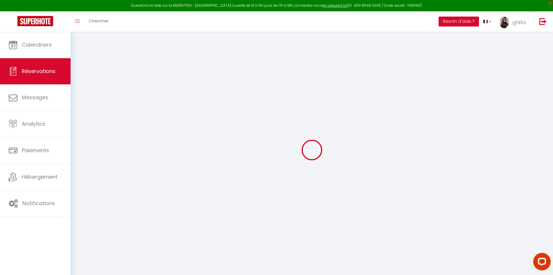
select select
checkbox input "false"
select select
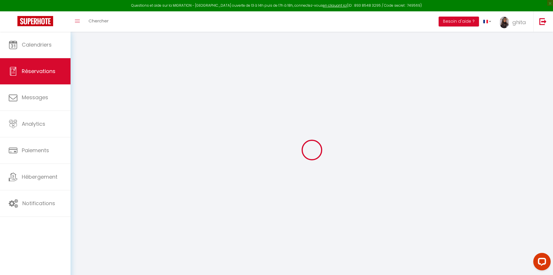
select select
checkbox input "false"
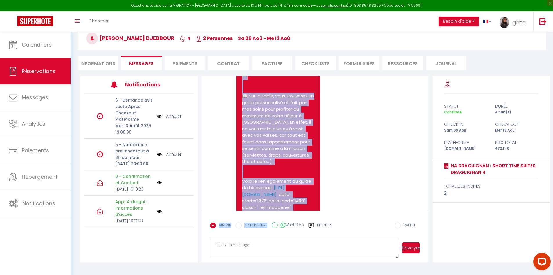
scroll to position [706, 0]
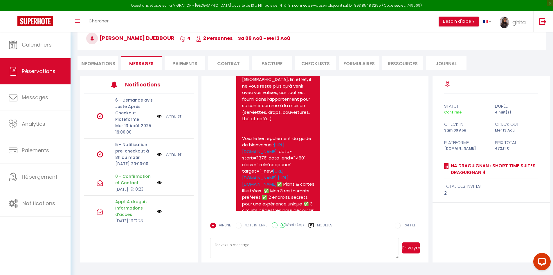
drag, startPoint x: 242, startPoint y: 105, endPoint x: 302, endPoint y: 161, distance: 81.6
click at [302, 161] on pre "Bonjour Ihsan Boudali, Je suis Ghita de l'appartement 'Short Time Suites Dragui…" at bounding box center [278, 95] width 72 height 889
copy pre "ccès à l’immeuble : • Se rendre au 5 rue de la république 83300 Draguignan : ht…"
paste textarea "Accès à l’immeuble : • Se rendre au 5 rue de la république 83300 Draguignan : h…"
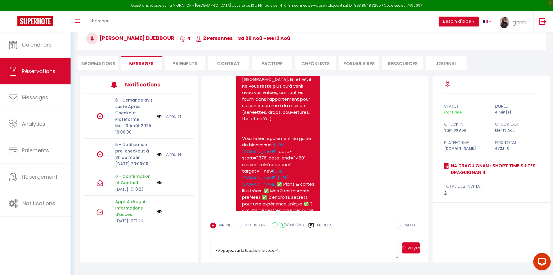
click at [260, 199] on textarea "Accès à l’immeuble : • Se rendre au 5 rue de la république 83300 Draguignan : h…" at bounding box center [304, 247] width 189 height 20
click at [290, 199] on textarea "Accès à l’immeuble : • Se rendre au 5 rue de la république 83300 Draguignan : h…" at bounding box center [304, 247] width 189 height 20
drag, startPoint x: 320, startPoint y: 244, endPoint x: 278, endPoint y: 248, distance: 41.7
click at [278, 199] on textarea "Accès à l’immeuble : • Se rendre au 5 rue de la république 83300 Draguignan : h…" at bounding box center [304, 247] width 189 height 20
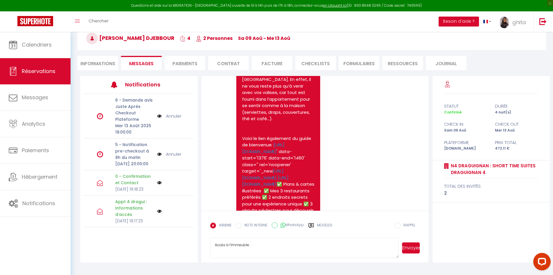
click at [289, 199] on textarea "Accès à l’immeuble : • Se rendre au 5 rue de la république 83300 Draguignan : h…" at bounding box center [304, 247] width 189 height 20
drag, startPoint x: 216, startPoint y: 253, endPoint x: 323, endPoint y: 254, distance: 106.9
click at [303, 199] on textarea "Accès à l’immeuble : • Se rendre au 5 rue de la république 83300 Draguignan : h…" at bounding box center [304, 247] width 189 height 20
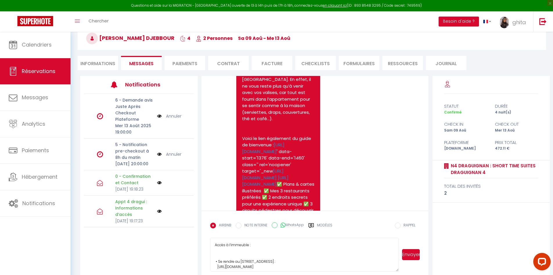
drag, startPoint x: 399, startPoint y: 257, endPoint x: 402, endPoint y: 288, distance: 31.5
click at [352, 199] on html "Questions et aide sur la MIGRATION - Salle Zoom ouverte de 13 à 14h puis de 17h…" at bounding box center [276, 105] width 553 height 275
drag, startPoint x: 218, startPoint y: 260, endPoint x: 316, endPoint y: 269, distance: 98.6
click at [316, 199] on textarea "Accès à l’immeuble : • Se rendre au 5 rue de la république 83300 Draguignan : h…" at bounding box center [304, 263] width 189 height 52
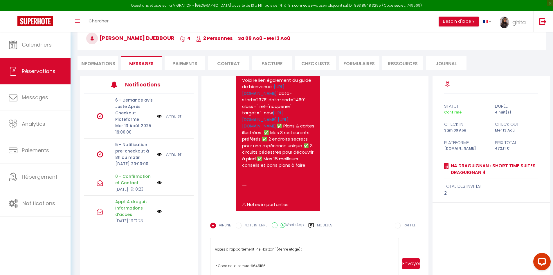
scroll to position [56, 0]
type textarea "Accès à l’immeuble : • Entrez le code 12345 sur la serrure électronique. • Appu…"
click at [352, 199] on button "Envoyer" at bounding box center [411, 263] width 18 height 11
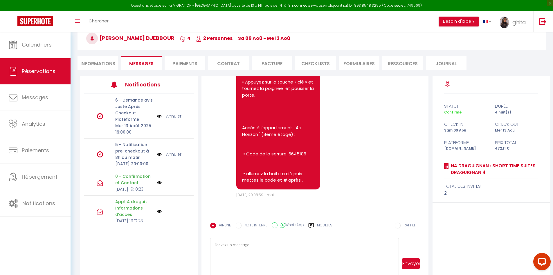
scroll to position [3853, 0]
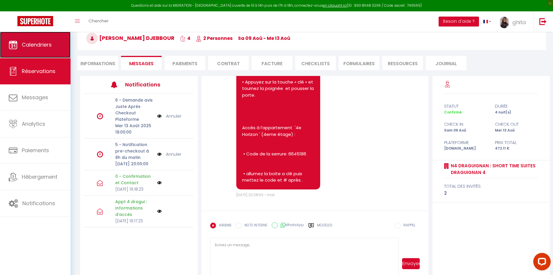
click at [42, 49] on link "Calendriers" at bounding box center [35, 45] width 71 height 26
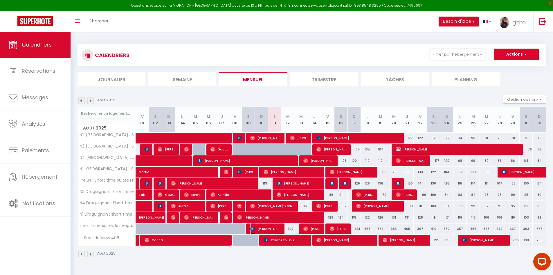
click at [277, 199] on span "[PERSON_NAME]" at bounding box center [265, 228] width 31 height 11
select select "OK"
select select "KO"
select select "0"
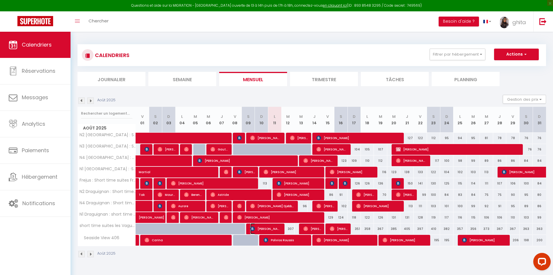
select select "1"
select select
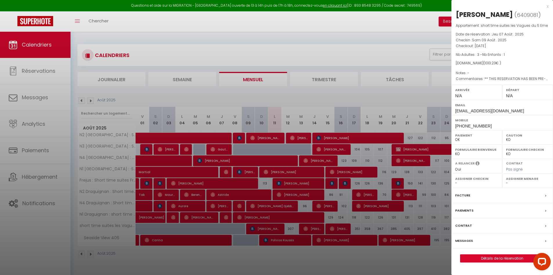
click at [352, 101] on div at bounding box center [276, 137] width 553 height 275
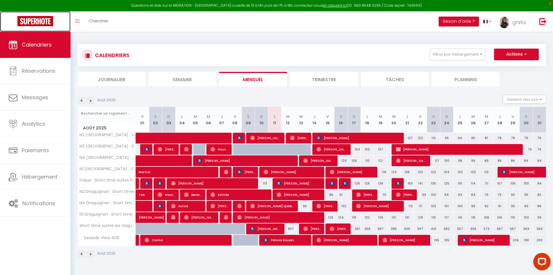
click at [27, 15] on link at bounding box center [35, 21] width 71 height 20
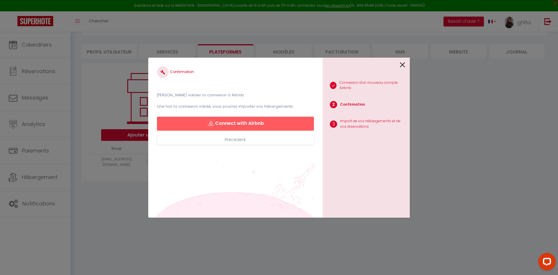
click at [402, 64] on icon at bounding box center [402, 64] width 5 height 9
click at [403, 64] on icon at bounding box center [402, 64] width 5 height 9
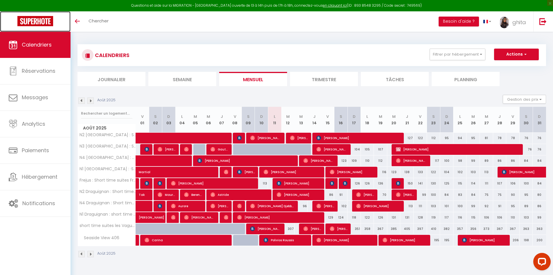
click at [29, 20] on img at bounding box center [35, 21] width 36 height 10
click at [418, 260] on div "Août 2025" at bounding box center [312, 254] width 469 height 17
click at [42, 22] on img at bounding box center [35, 21] width 36 height 10
click at [42, 18] on img at bounding box center [35, 21] width 36 height 10
click at [517, 53] on button "Actions" at bounding box center [517, 55] width 45 height 12
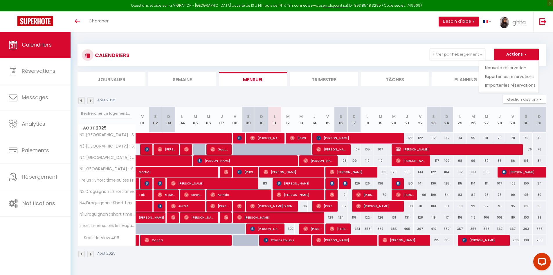
click at [274, 34] on div "CALENDRIERS Filtrer par hébergement Tous Seaside View 406 N2 Toulon : Short Tim…" at bounding box center [312, 151] width 483 height 238
click at [24, 23] on img at bounding box center [35, 21] width 36 height 10
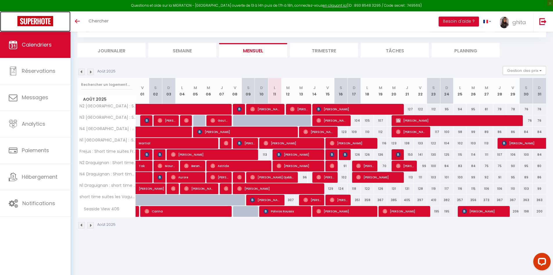
scroll to position [29, 0]
click at [436, 117] on span "[PERSON_NAME]" at bounding box center [458, 119] width 125 height 11
select select "OK"
select select "KO"
select select "0"
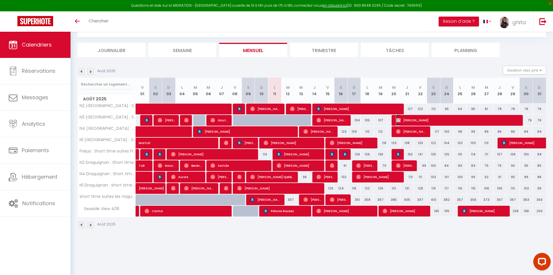
select select "0"
select select "1"
select select
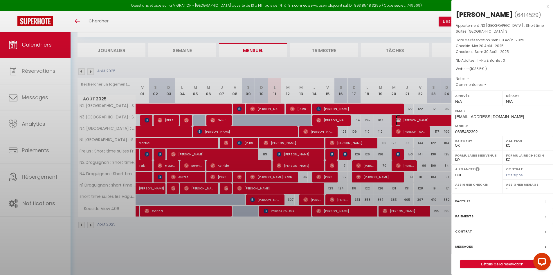
select select "28693"
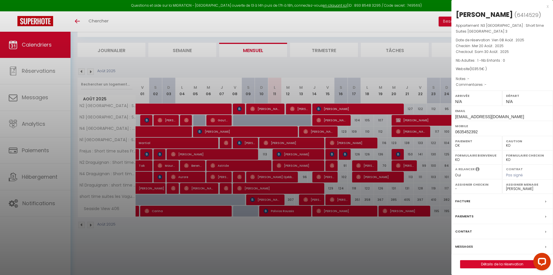
click at [427, 67] on div at bounding box center [276, 137] width 553 height 275
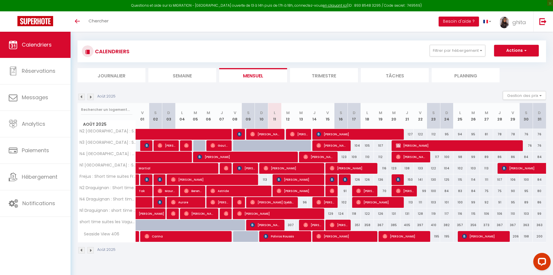
scroll to position [0, 0]
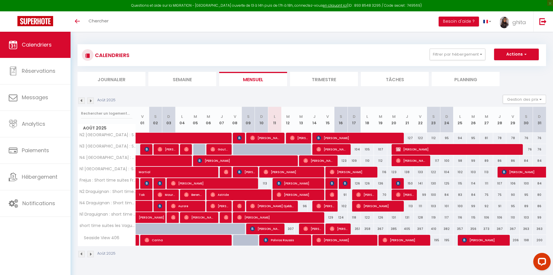
click at [333, 81] on li "Trimestre" at bounding box center [324, 79] width 68 height 14
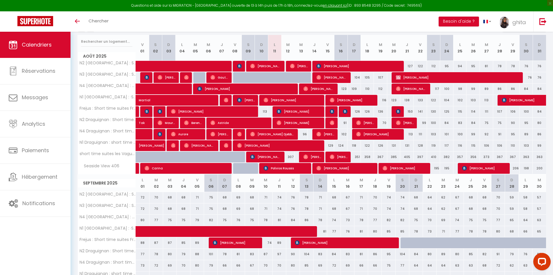
scroll to position [58, 0]
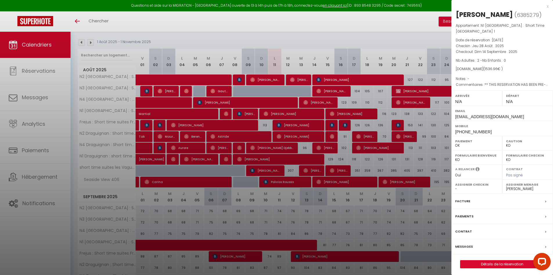
click at [391, 41] on div at bounding box center [276, 137] width 553 height 275
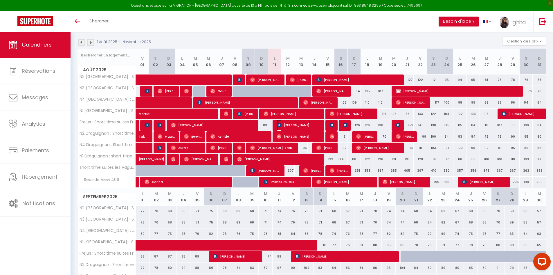
click at [300, 125] on span "[PERSON_NAME]" at bounding box center [299, 124] width 44 height 11
select select "OK"
select select "42795"
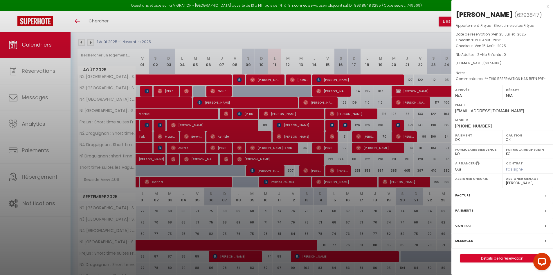
drag, startPoint x: 407, startPoint y: 37, endPoint x: 309, endPoint y: 19, distance: 99.5
click at [407, 40] on div at bounding box center [276, 137] width 553 height 275
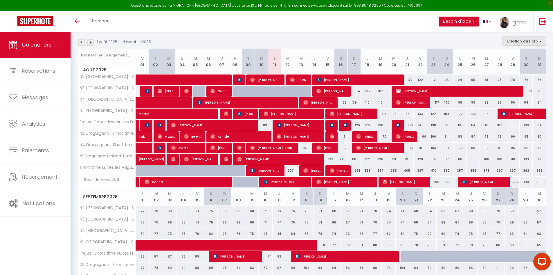
click at [530, 39] on button "Gestion des prix" at bounding box center [524, 41] width 43 height 9
click at [497, 80] on input "Disponibilité" at bounding box center [520, 79] width 52 height 6
checkbox input "true"
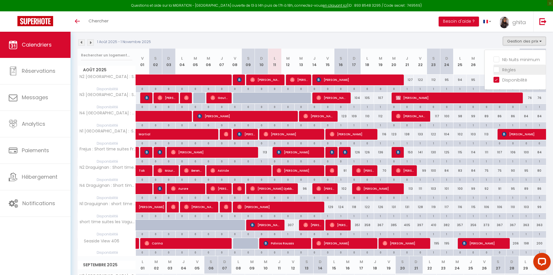
click at [498, 69] on input "Règles" at bounding box center [520, 69] width 52 height 6
checkbox input "true"
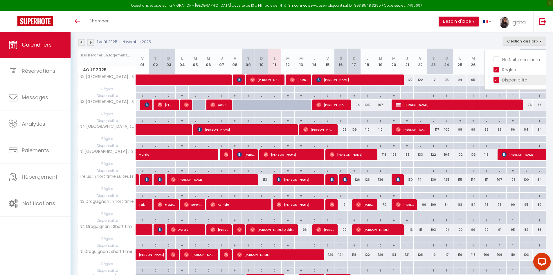
click at [495, 80] on input "Disponibilité" at bounding box center [520, 79] width 52 height 6
checkbox input "false"
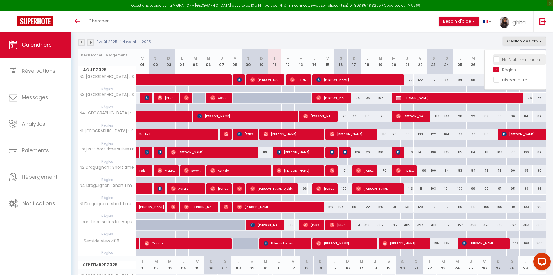
click at [496, 58] on input "Nb Nuits minimum" at bounding box center [520, 59] width 52 height 6
checkbox input "true"
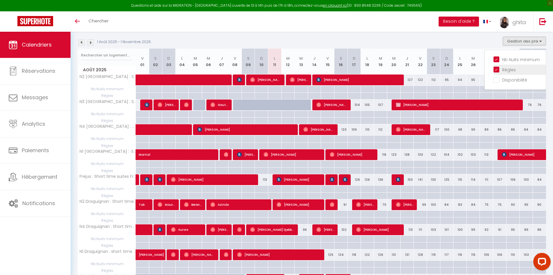
click at [498, 70] on input "Règles" at bounding box center [520, 69] width 52 height 6
checkbox input "false"
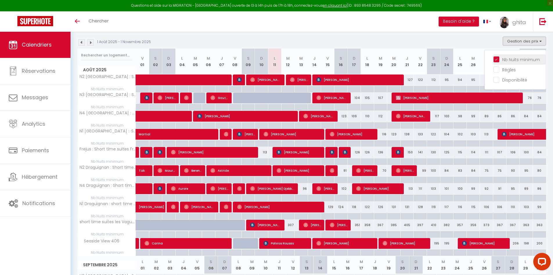
click at [497, 59] on input "Nb Nuits minimum" at bounding box center [520, 59] width 52 height 6
checkbox input "false"
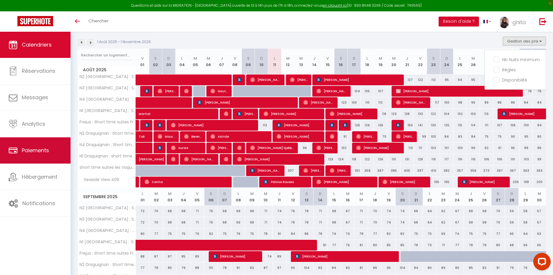
click at [43, 151] on span "Paiements" at bounding box center [35, 149] width 27 height 7
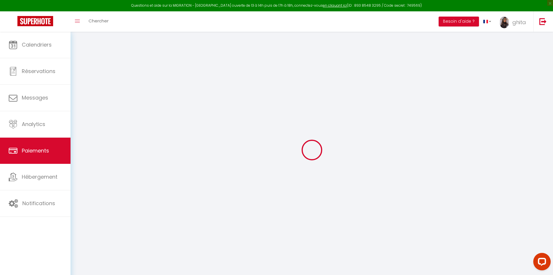
select select "2"
select select "0"
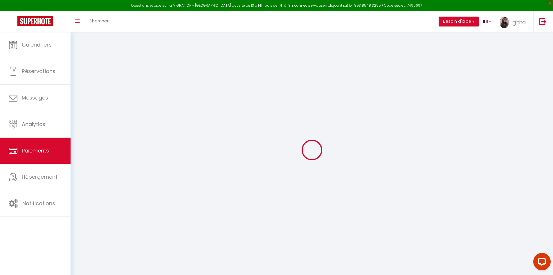
select select "0"
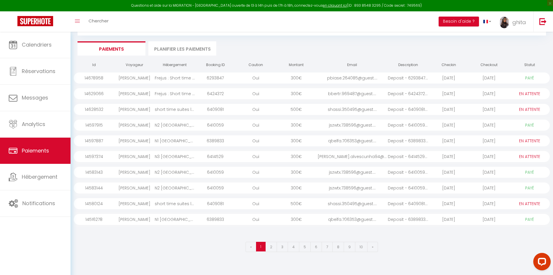
scroll to position [32, 0]
click at [274, 246] on link "2" at bounding box center [272, 245] width 12 height 10
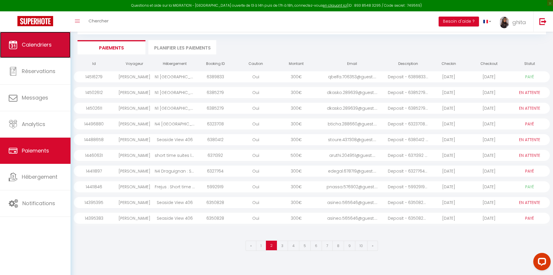
click at [47, 48] on span "Calendriers" at bounding box center [37, 44] width 30 height 7
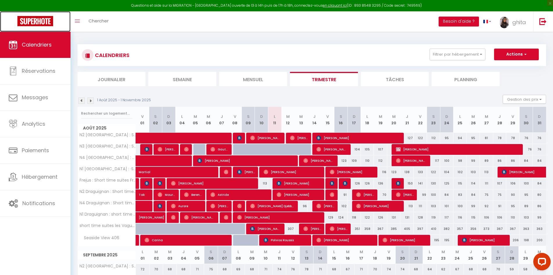
click at [35, 20] on img at bounding box center [35, 21] width 36 height 10
